Goal: Browse casually

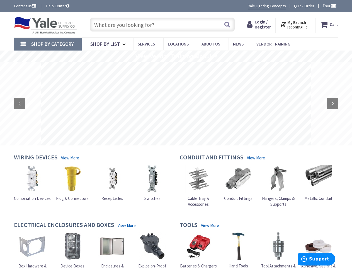
click at [176, 134] on rs-layer at bounding box center [176, 104] width 270 height 84
click at [329, 6] on span "Tour" at bounding box center [330, 5] width 14 height 5
click at [296, 25] on strong "My Branch" at bounding box center [296, 22] width 19 height 5
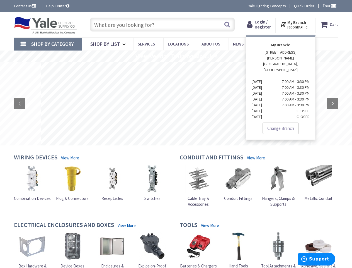
click at [48, 44] on span "Shop By Category" at bounding box center [52, 44] width 43 height 6
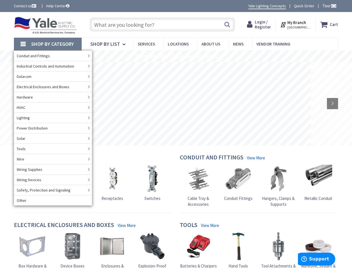
click at [176, 56] on rs-slide "View Vendor Training Modules" at bounding box center [176, 55] width 352 height 11
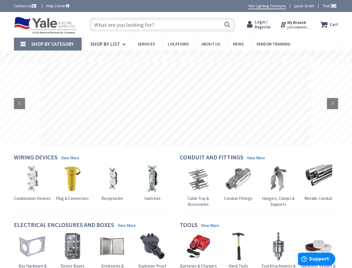
click at [176, 103] on rs-layer at bounding box center [176, 104] width 270 height 84
click at [20, 103] on rs-arrow at bounding box center [19, 103] width 11 height 11
click at [333, 103] on rs-arrow at bounding box center [332, 103] width 11 height 11
